Goal: Task Accomplishment & Management: Manage account settings

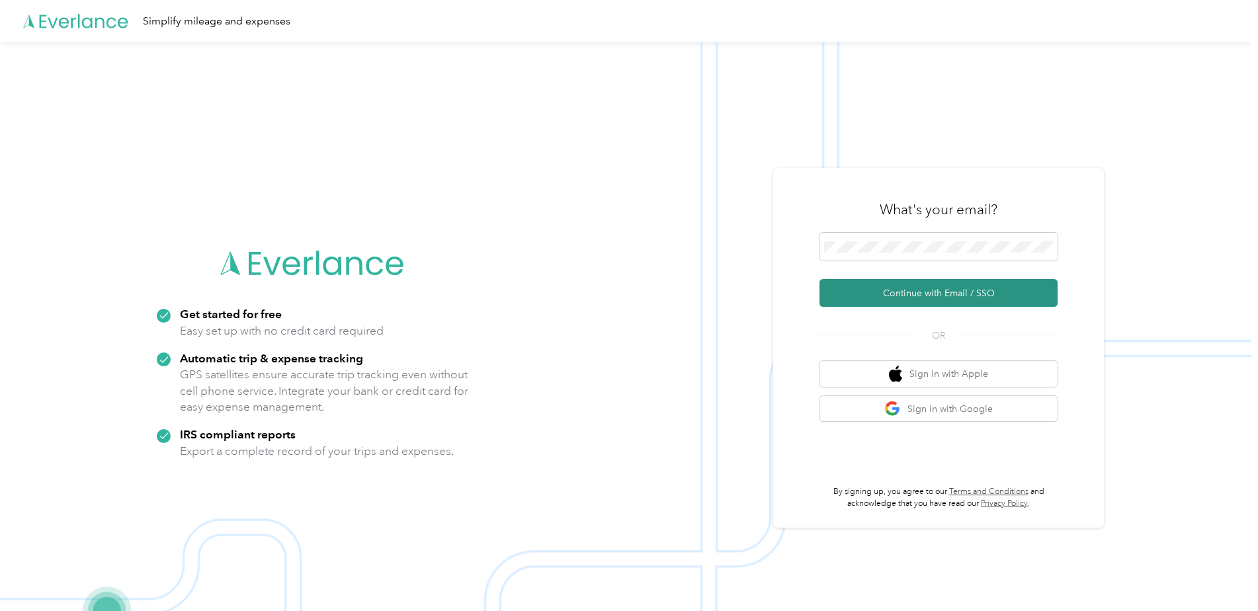
click at [965, 299] on button "Continue with Email / SSO" at bounding box center [939, 293] width 238 height 28
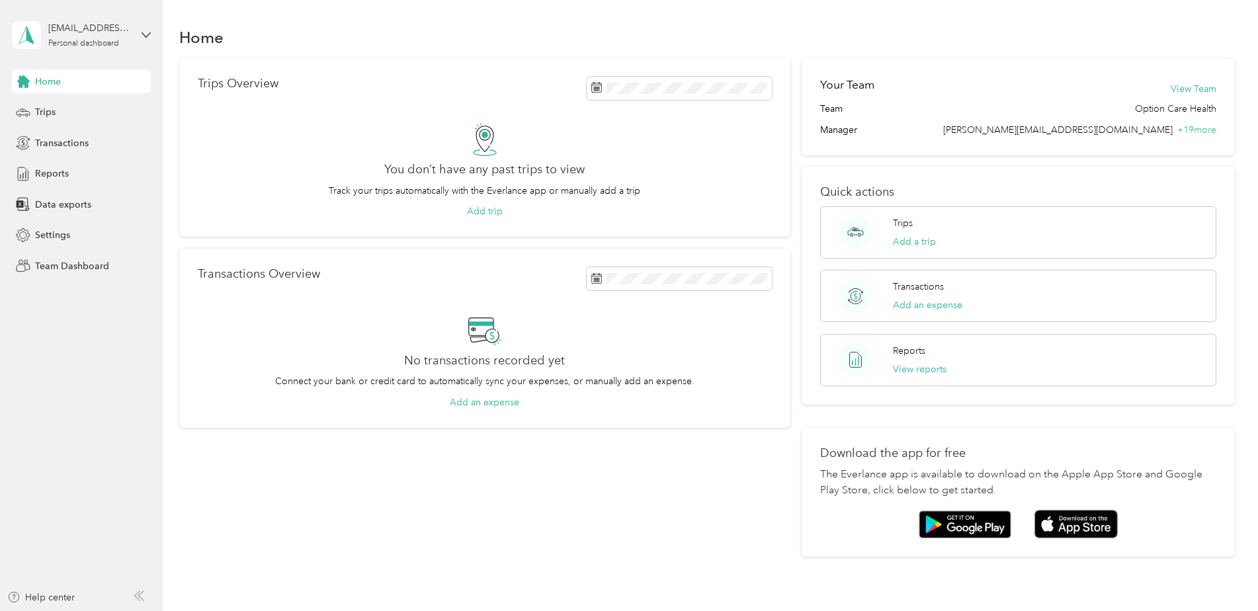
click at [136, 36] on div "favr+optioncare@everlance.com Personal dashboard" at bounding box center [81, 35] width 139 height 46
click at [99, 116] on div "Team dashboard Personal dashboard Log out" at bounding box center [151, 138] width 260 height 83
click at [144, 35] on icon at bounding box center [146, 34] width 8 height 5
click at [91, 112] on div "Team dashboard" at bounding box center [151, 108] width 260 height 23
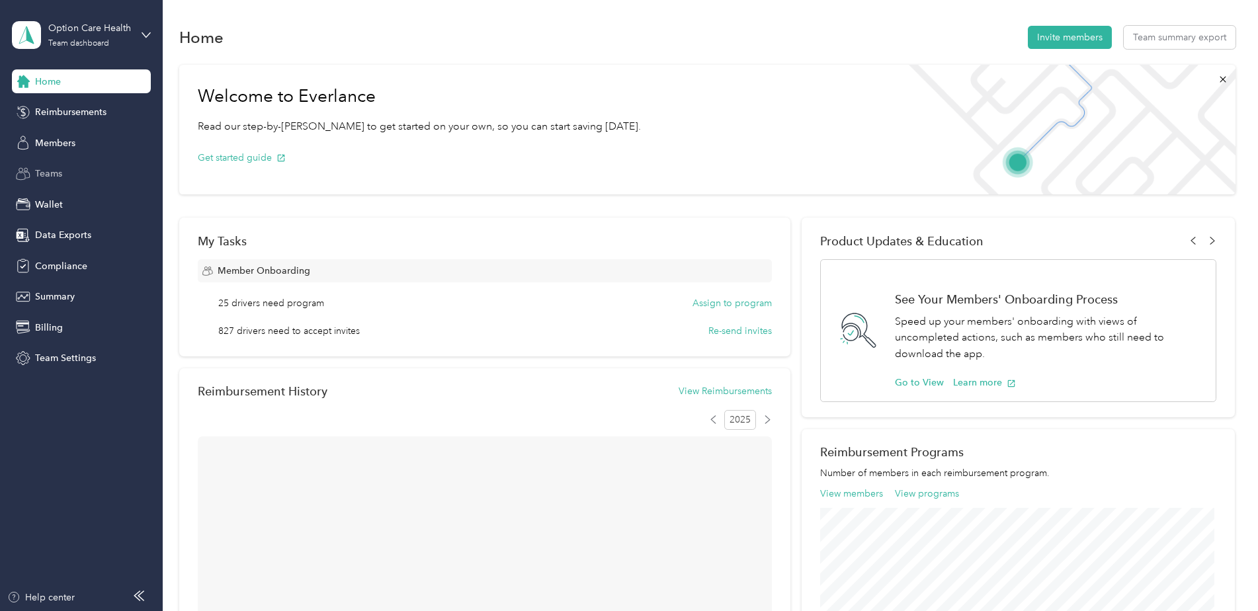
click at [58, 184] on div "Teams" at bounding box center [81, 174] width 139 height 24
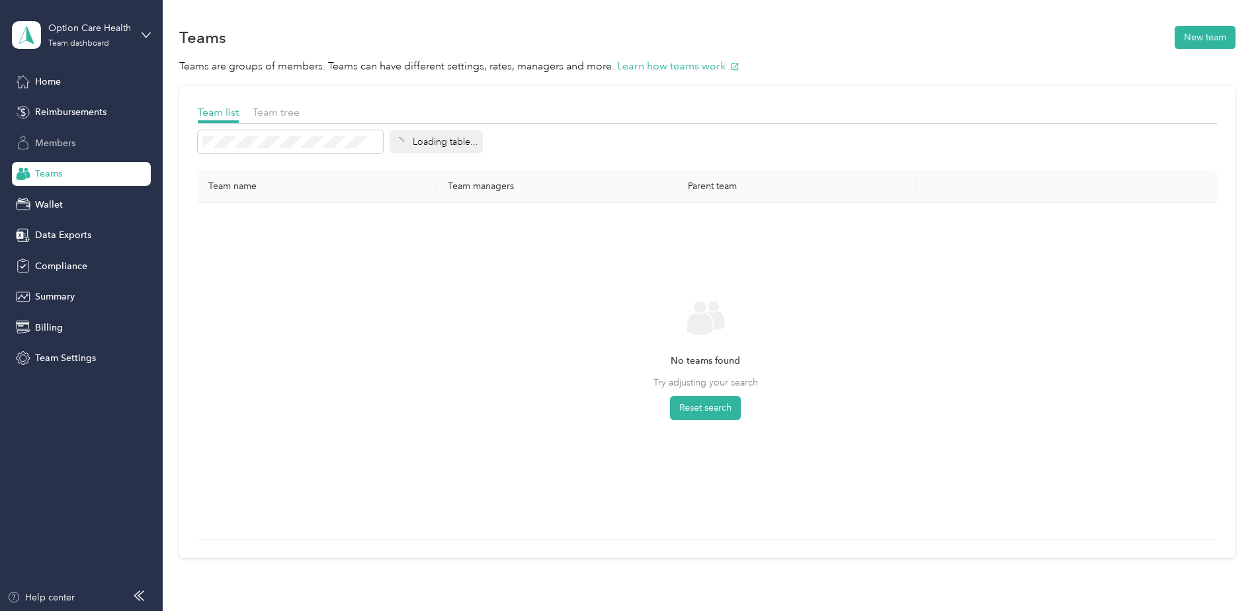
click at [69, 134] on div "Members" at bounding box center [81, 143] width 139 height 24
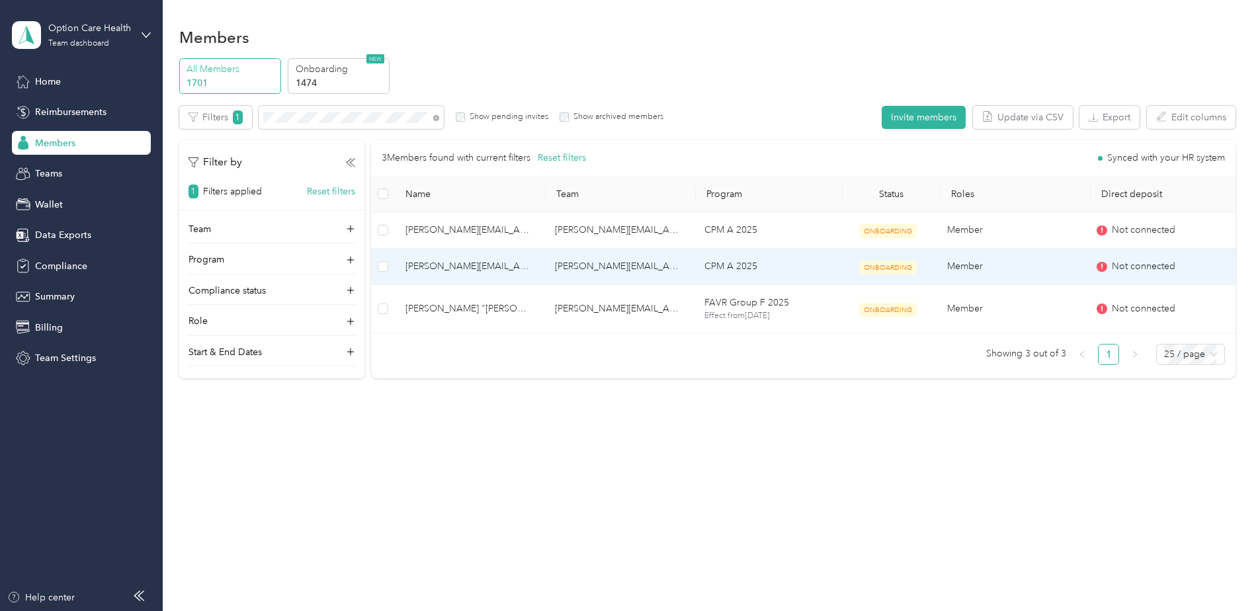
click at [539, 259] on td "carrol.thomas@optioncare.com" at bounding box center [470, 267] width 150 height 36
click at [1015, 274] on td "Member" at bounding box center [1012, 267] width 150 height 36
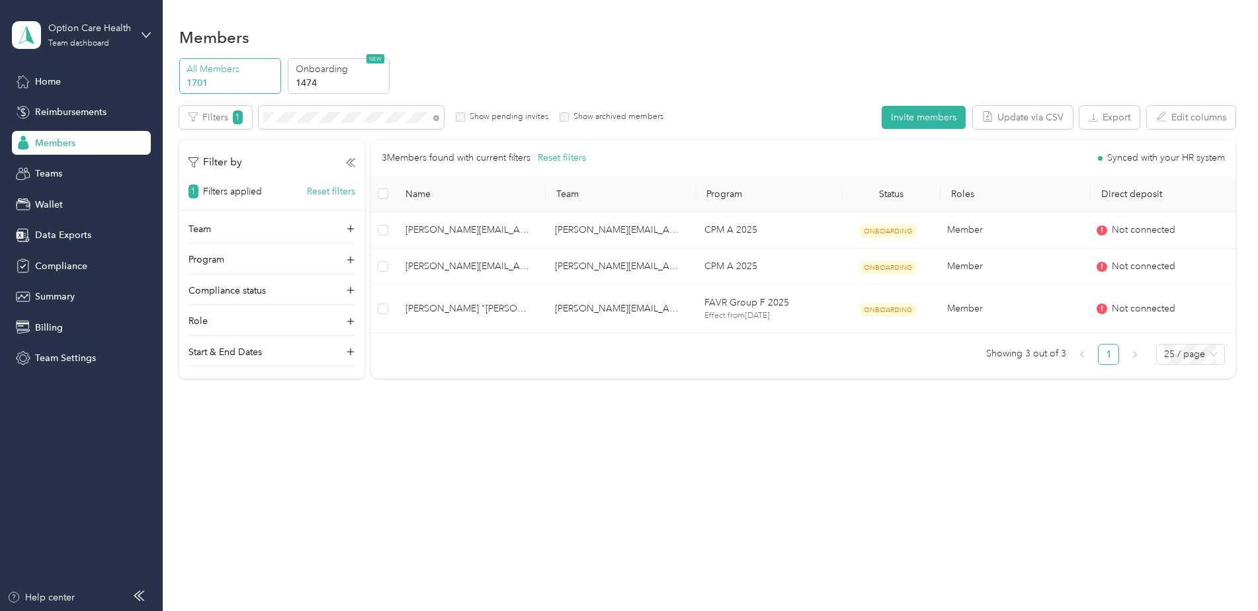
click at [653, 550] on div "Members All Members 1701 Onboarding 1474 NEW Edit role Edit team Edit program E…" at bounding box center [707, 305] width 1089 height 611
click at [148, 32] on icon at bounding box center [146, 34] width 9 height 9
click at [65, 164] on div "Log out" at bounding box center [49, 169] width 51 height 14
